Goal: Participate in discussion: Engage in conversation with other users on a specific topic

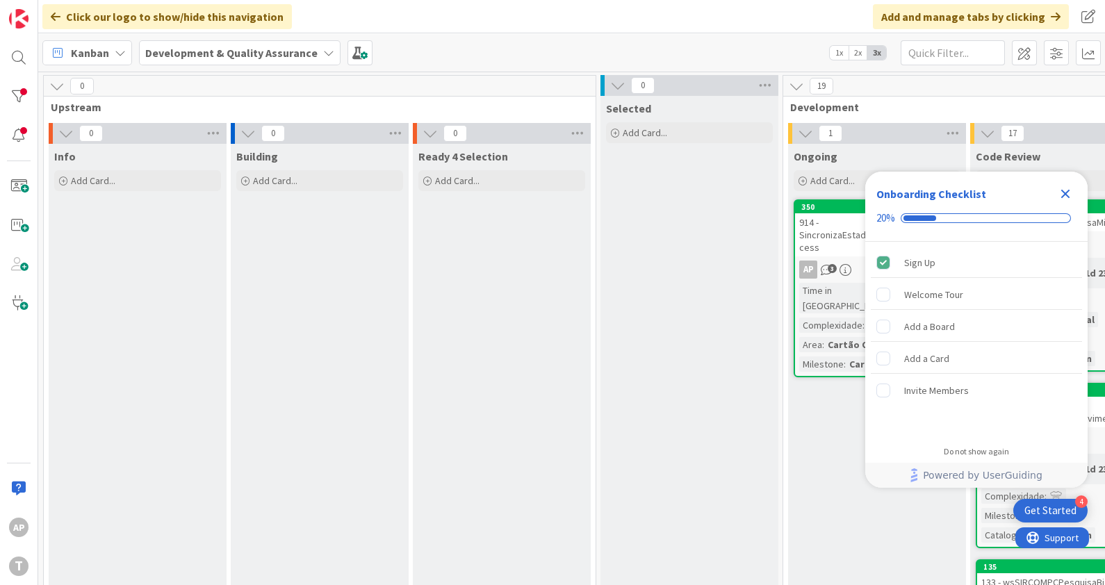
click at [1063, 198] on icon "Close Checklist" at bounding box center [1065, 194] width 17 height 17
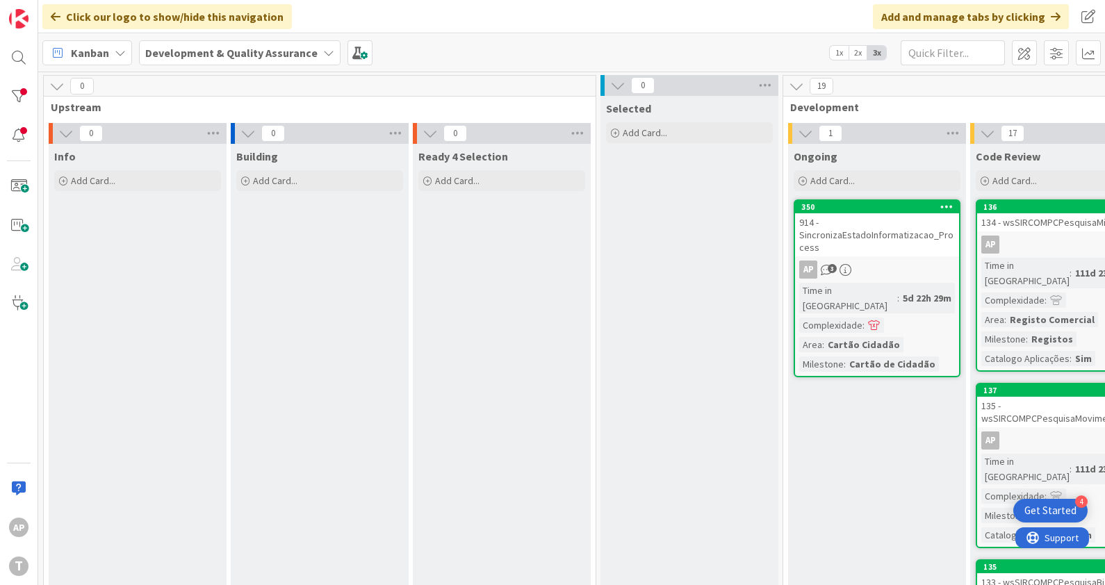
click at [877, 229] on div "914 - SincronizaEstadoInformatizacao_Process" at bounding box center [877, 234] width 164 height 43
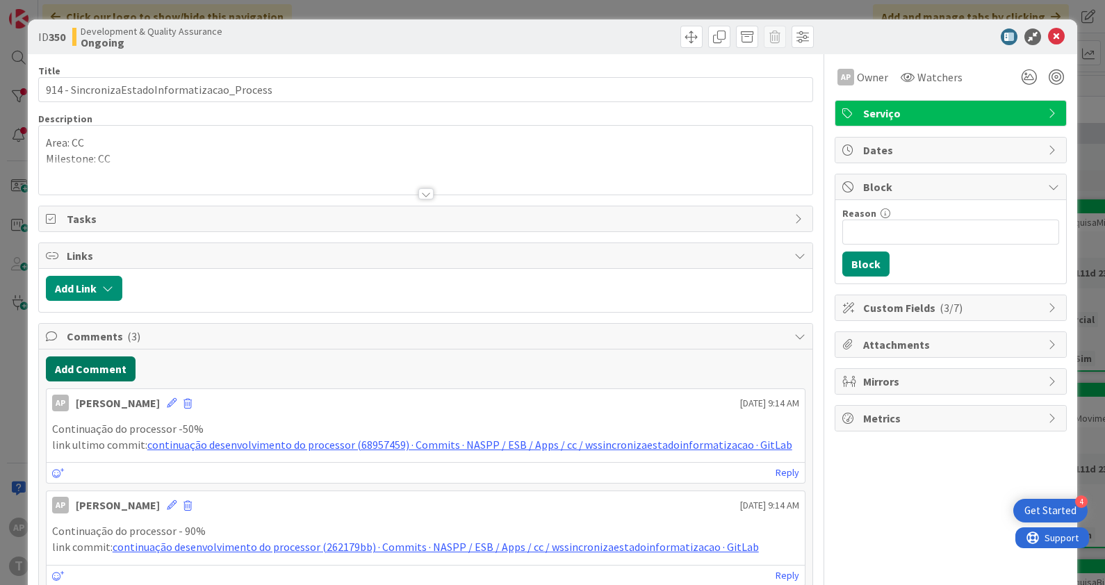
click at [99, 365] on button "Add Comment" at bounding box center [91, 368] width 90 height 25
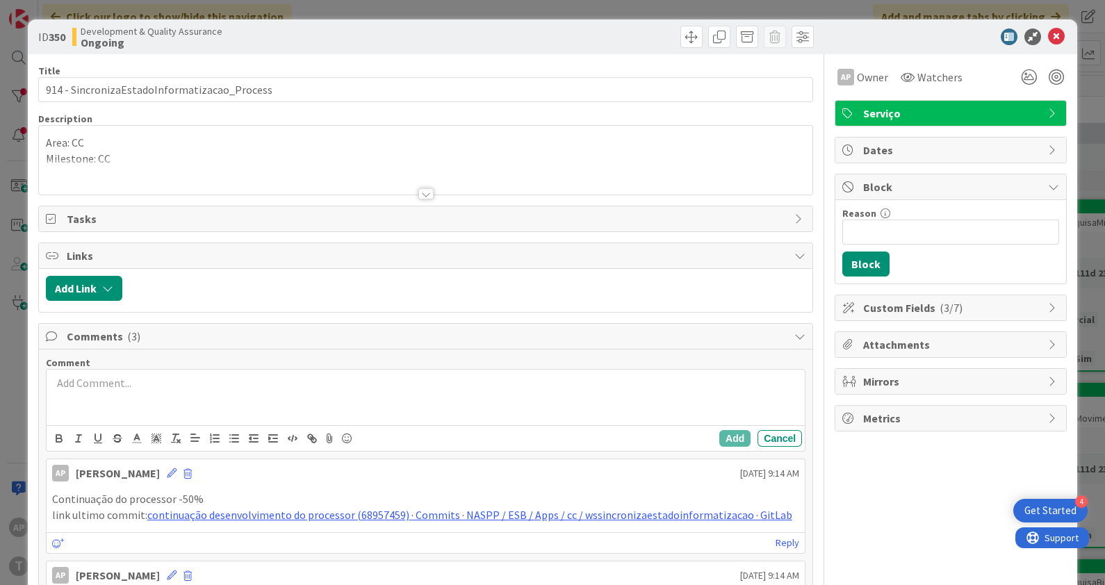
click at [144, 395] on div at bounding box center [426, 398] width 759 height 56
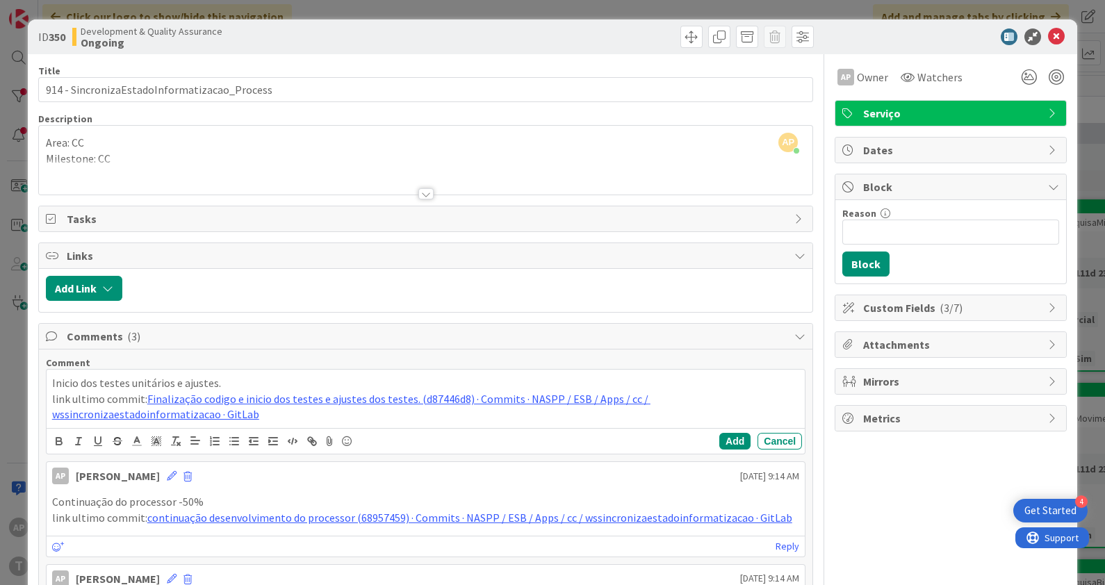
click at [65, 379] on p "Inicio dos testes unitários e ajustes." at bounding box center [426, 383] width 748 height 16
click at [65, 380] on p "Inicio dos testes unitários e ajustes." at bounding box center [426, 383] width 748 height 16
click at [68, 385] on p "Inicio dos testes unitários e ajustes." at bounding box center [426, 383] width 748 height 16
click at [64, 381] on p "Inicio dos testes unitários e ajustes." at bounding box center [426, 383] width 748 height 16
drag, startPoint x: 144, startPoint y: 384, endPoint x: 73, endPoint y: 374, distance: 71.6
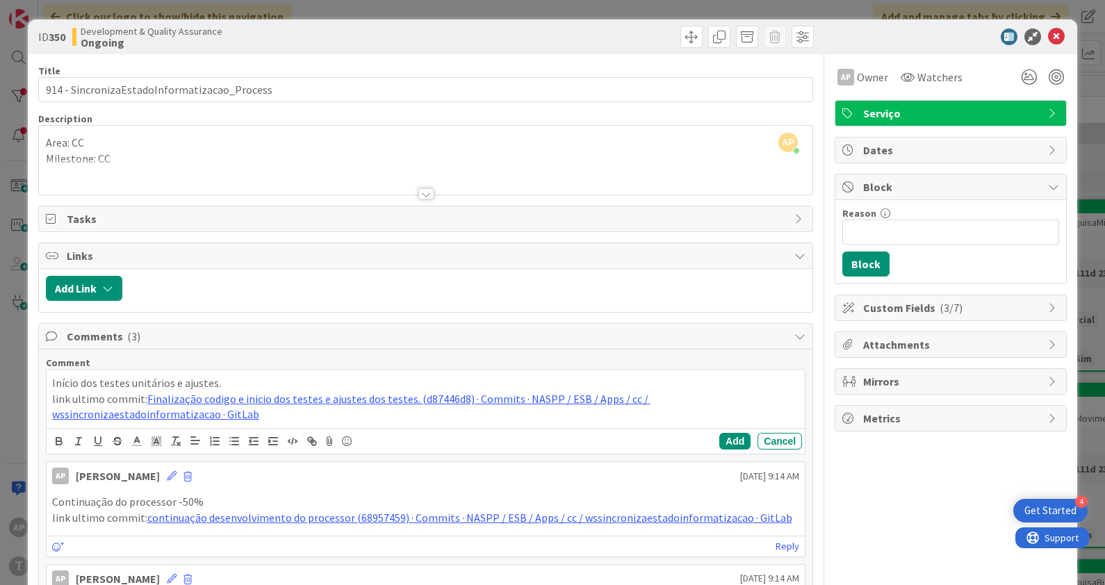
click at [73, 375] on p "Início dos testes unitários e ajustes." at bounding box center [426, 383] width 748 height 16
click at [288, 324] on div "Comments ( 3 )" at bounding box center [426, 337] width 774 height 26
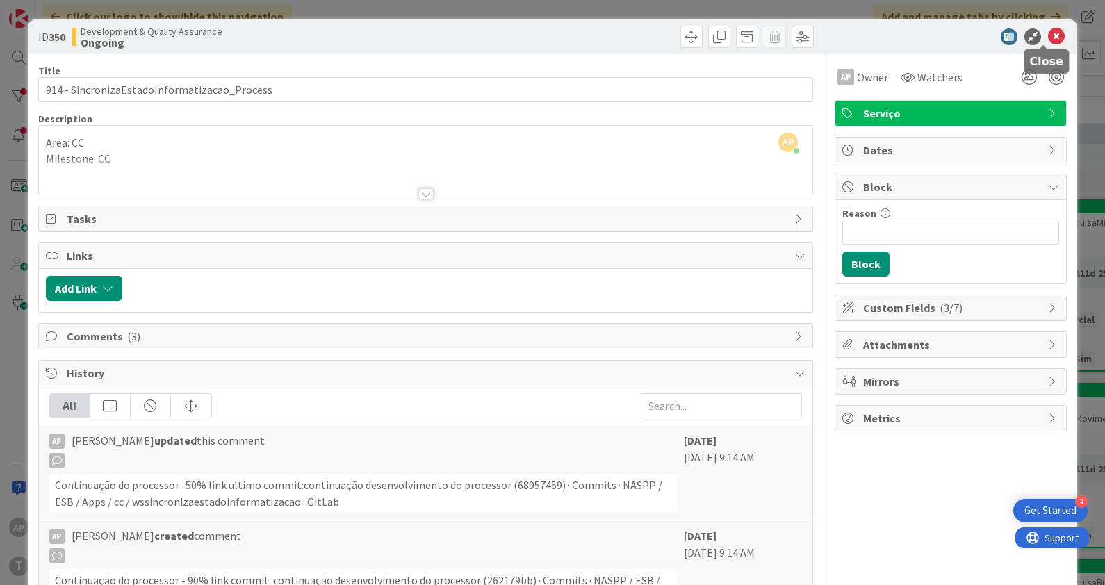
click at [1048, 37] on icon at bounding box center [1056, 36] width 17 height 17
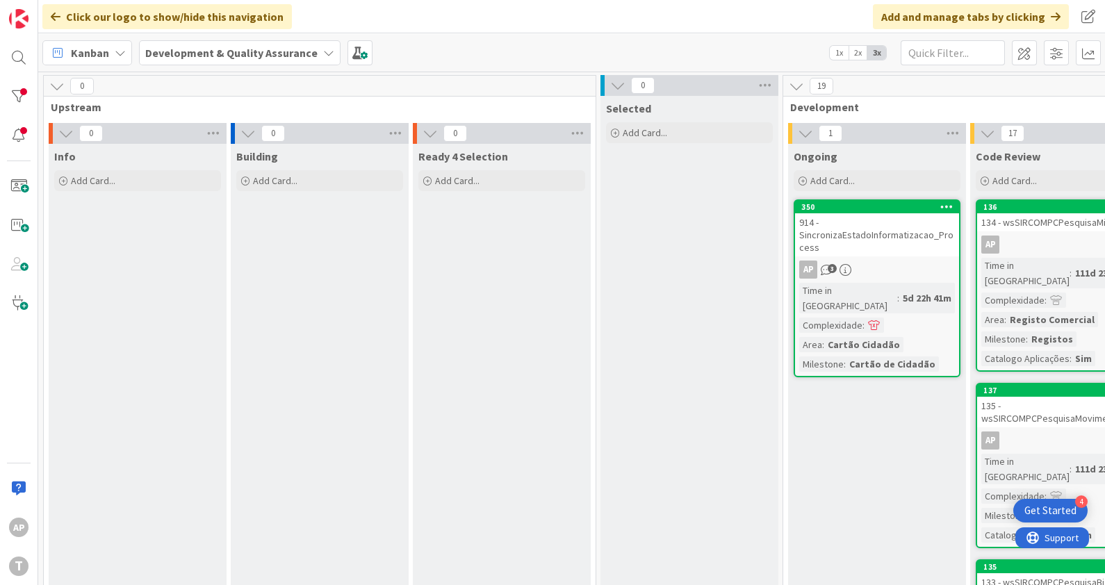
click at [871, 224] on div "914 - SincronizaEstadoInformatizacao_Process" at bounding box center [877, 234] width 164 height 43
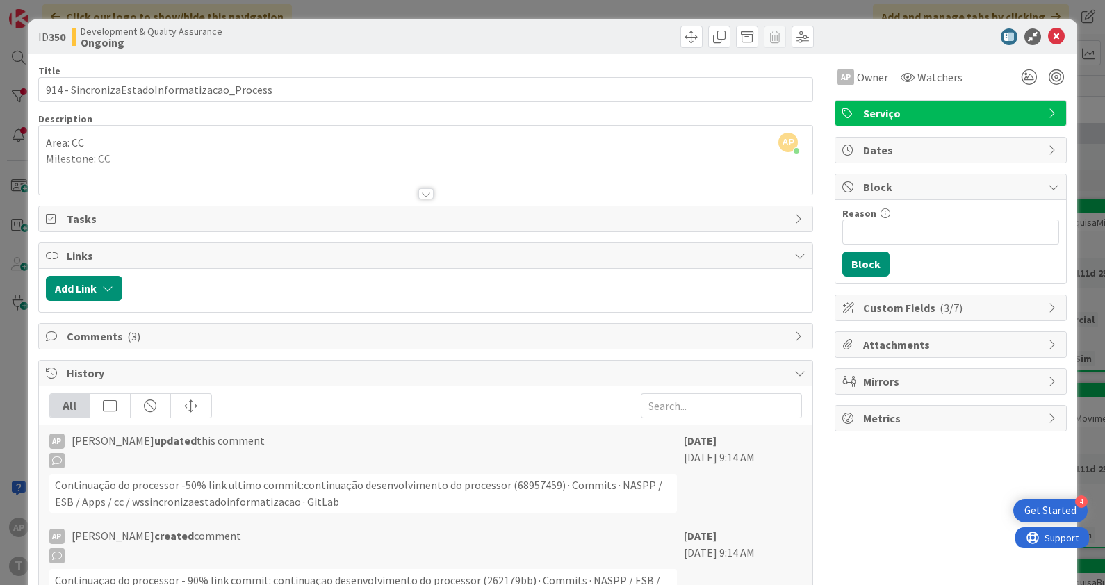
click at [316, 217] on span "Tasks" at bounding box center [427, 219] width 721 height 17
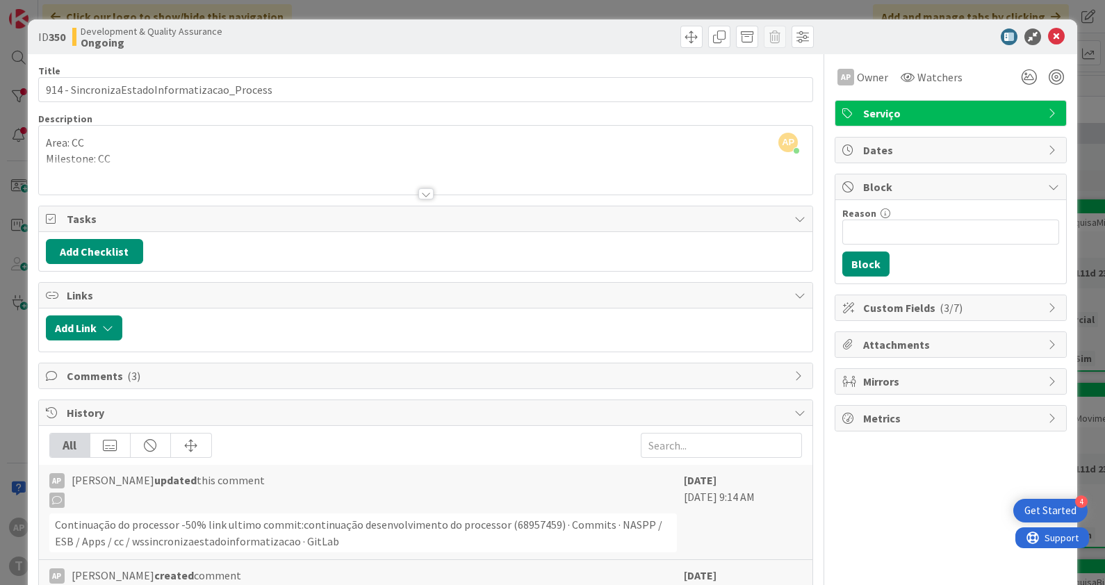
click at [316, 217] on span "Tasks" at bounding box center [427, 219] width 721 height 17
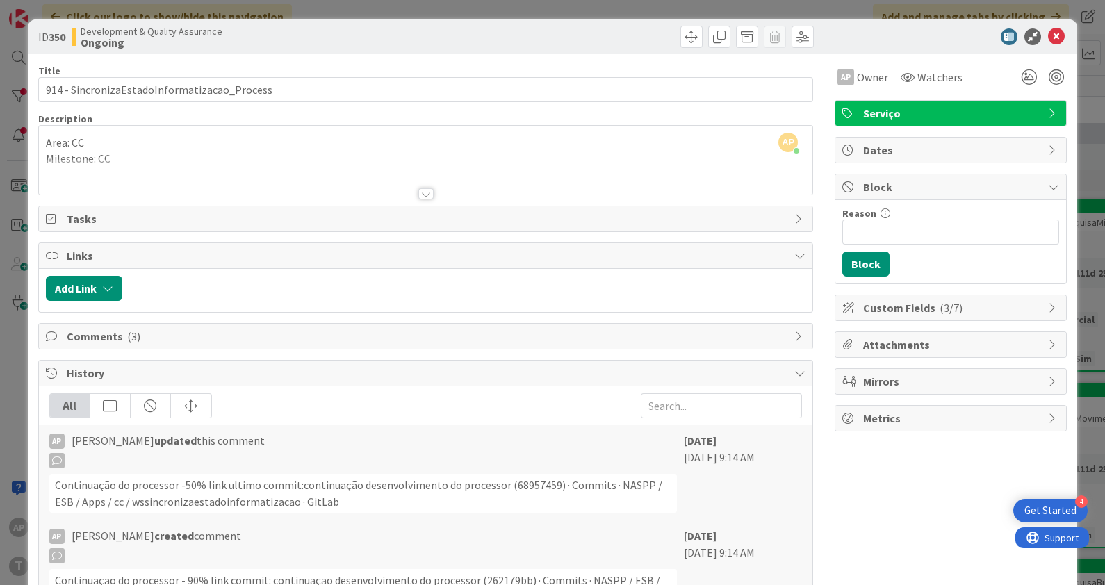
click at [165, 338] on span "Comments ( 3 )" at bounding box center [427, 336] width 721 height 17
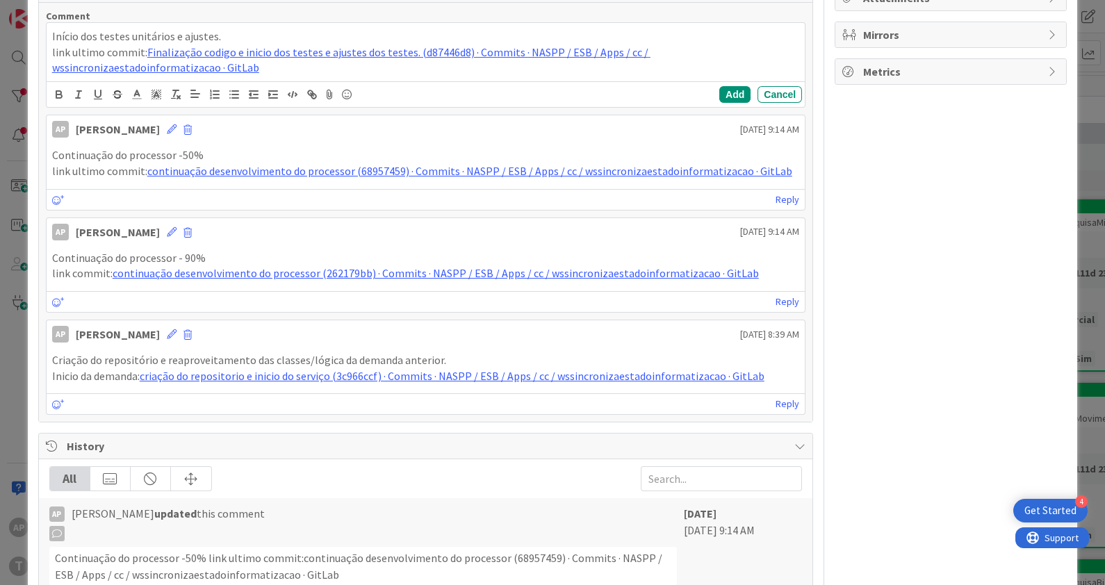
scroll to position [173, 0]
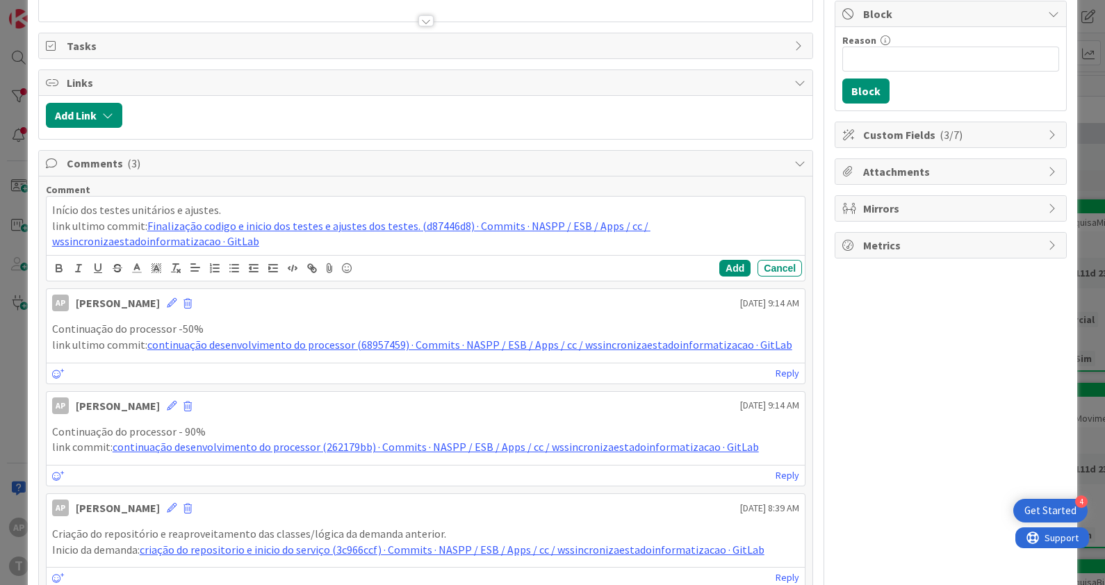
click at [256, 150] on div "Comments ( 3 ) Comment Início dos testes unitários e ajustes. link ultimo commi…" at bounding box center [425, 373] width 775 height 446
click at [493, 169] on span "Comments ( 3 )" at bounding box center [427, 163] width 721 height 17
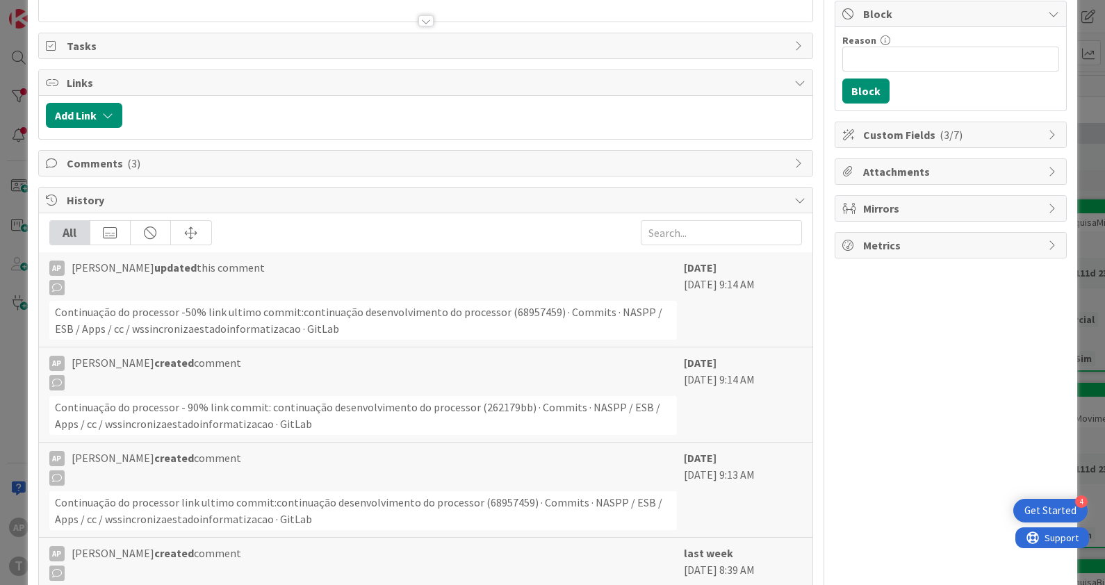
click at [493, 169] on span "Comments ( 3 )" at bounding box center [427, 163] width 721 height 17
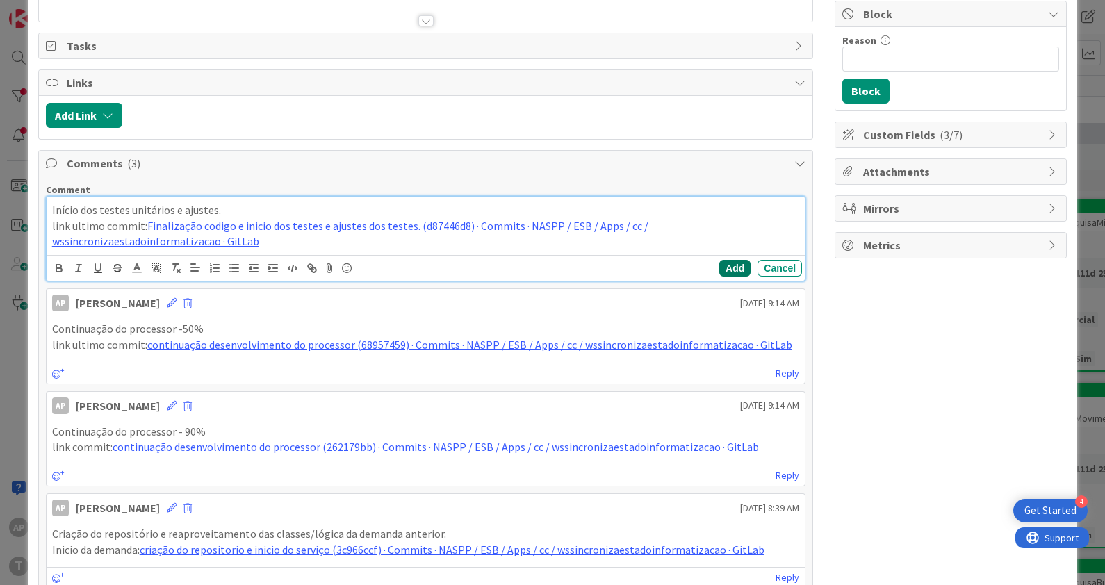
click at [719, 261] on button "Add" at bounding box center [734, 268] width 31 height 17
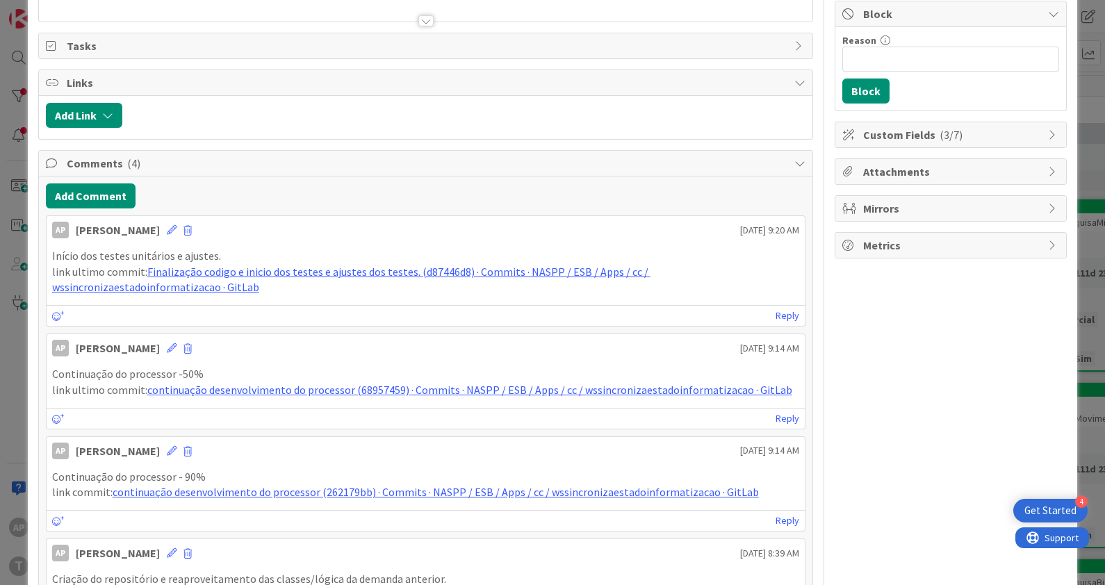
scroll to position [0, 0]
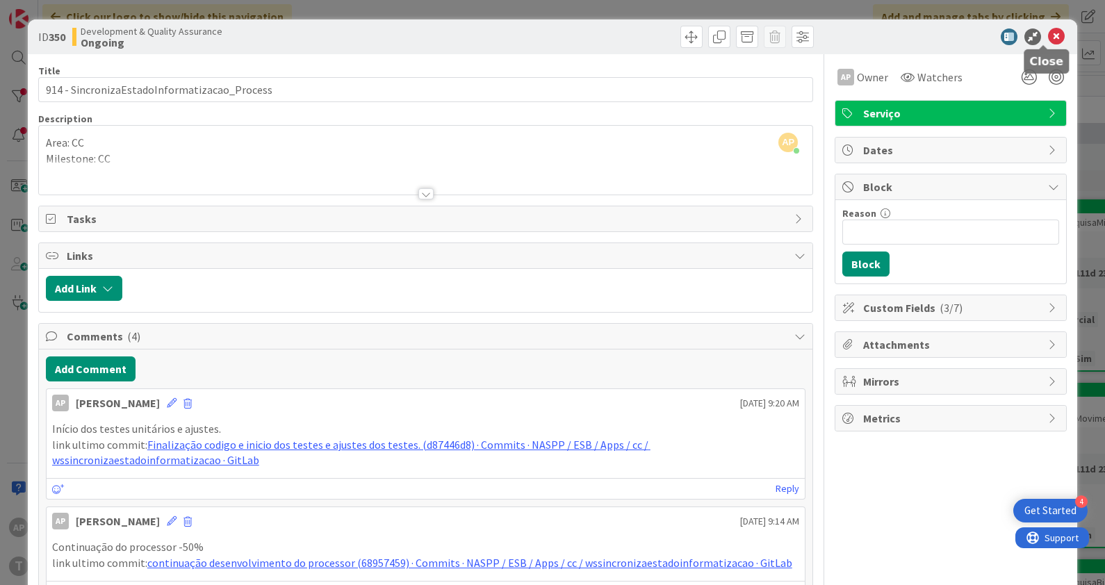
click at [1048, 33] on icon at bounding box center [1056, 36] width 17 height 17
